Goal: Use online tool/utility: Utilize a website feature to perform a specific function

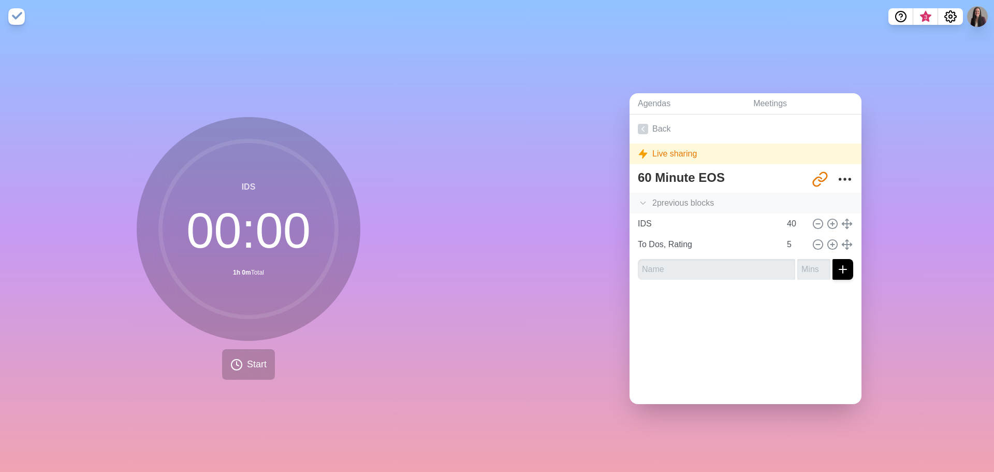
click at [667, 195] on div "2 previous block s" at bounding box center [746, 203] width 232 height 21
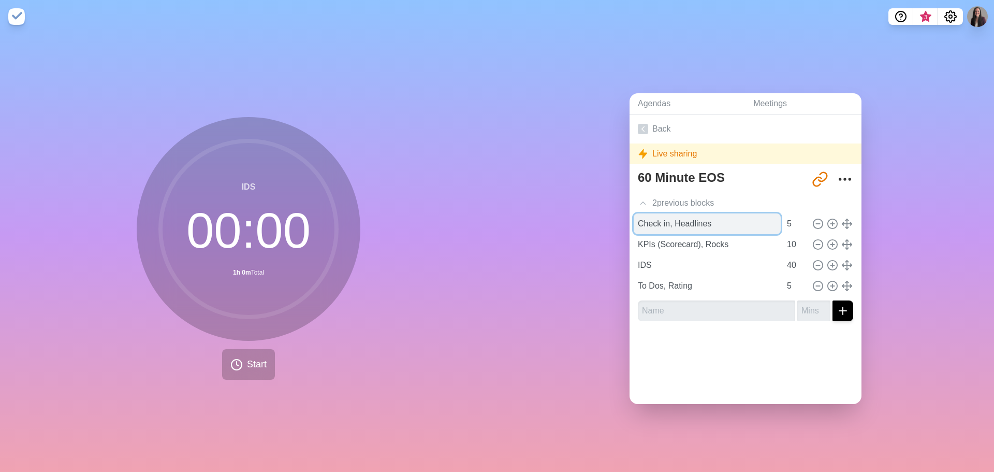
click at [677, 229] on input "Check in, Headlines" at bounding box center [707, 223] width 147 height 21
click at [650, 95] on link "Agendas" at bounding box center [687, 103] width 115 height 21
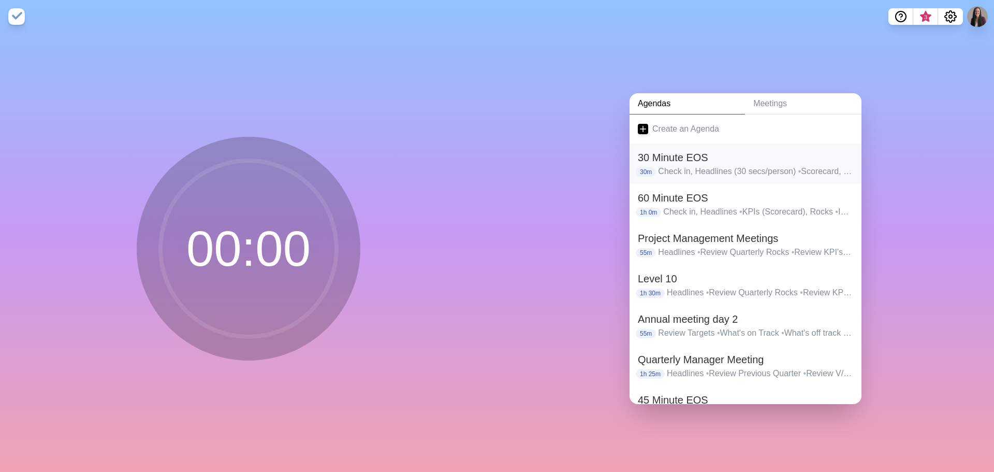
click at [693, 169] on p "Check in, Headlines (30 secs/person) • Scorecard, Rocks (only red/yellow) • IDS…" at bounding box center [755, 171] width 195 height 12
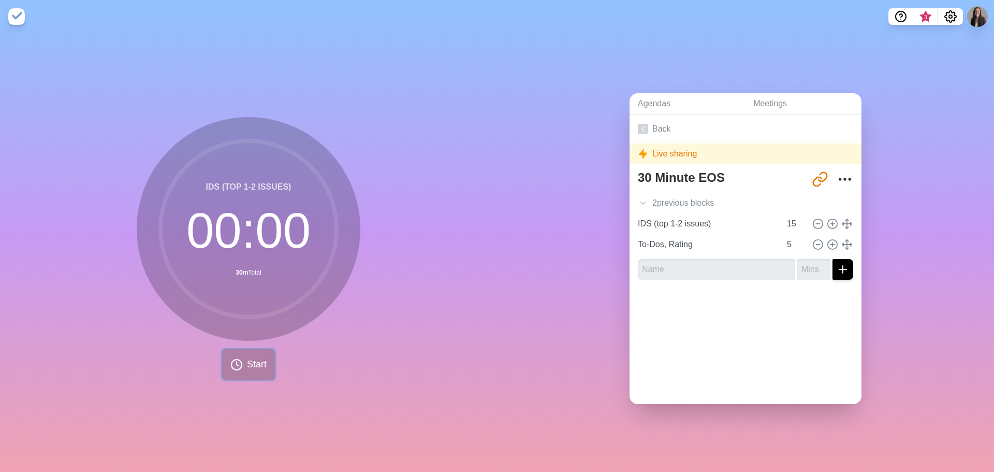
click at [247, 367] on span "Start" at bounding box center [257, 364] width 20 height 14
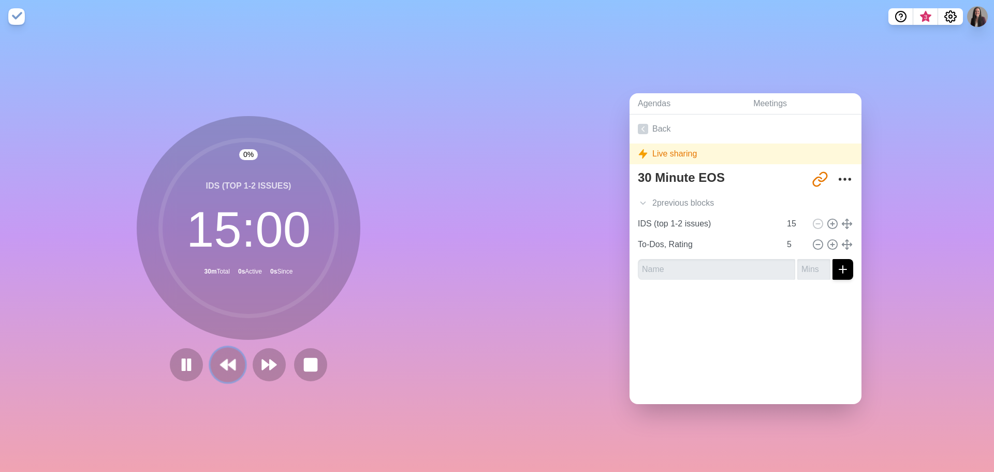
click at [219, 356] on icon at bounding box center [228, 365] width 18 height 18
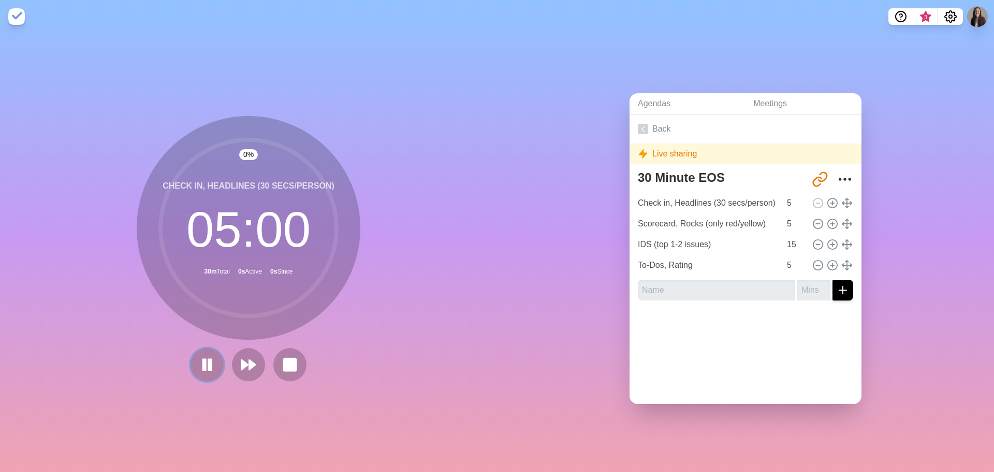
click at [218, 355] on button at bounding box center [207, 364] width 33 height 33
click at [209, 356] on icon at bounding box center [207, 365] width 18 height 18
